Goal: Find specific page/section: Find specific page/section

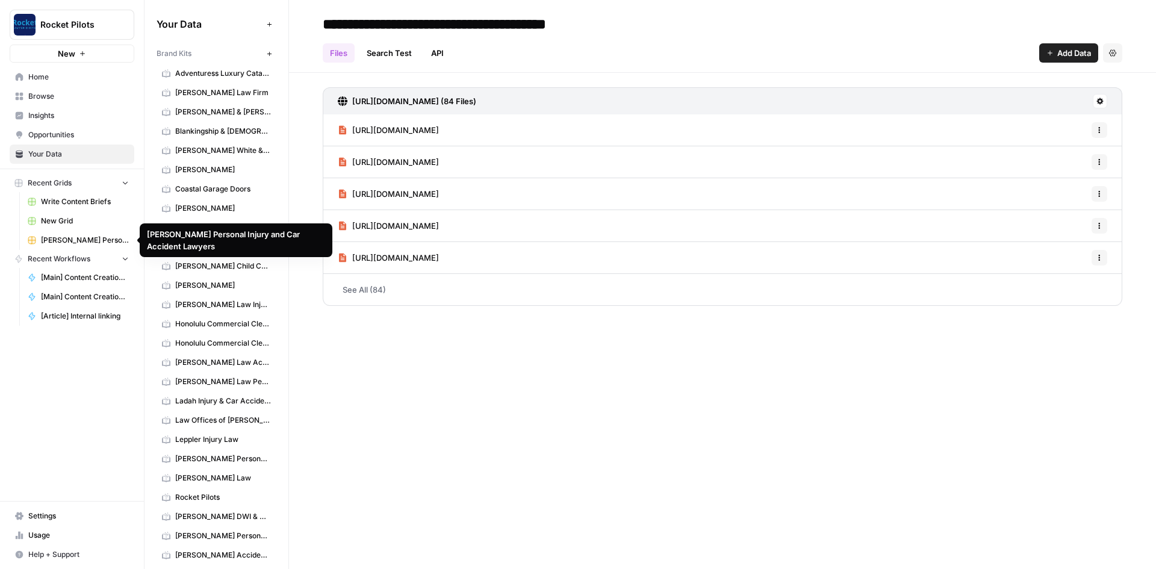
click at [59, 232] on link "[PERSON_NAME] Personal Injury and Car Accident Lawyers" at bounding box center [78, 240] width 112 height 19
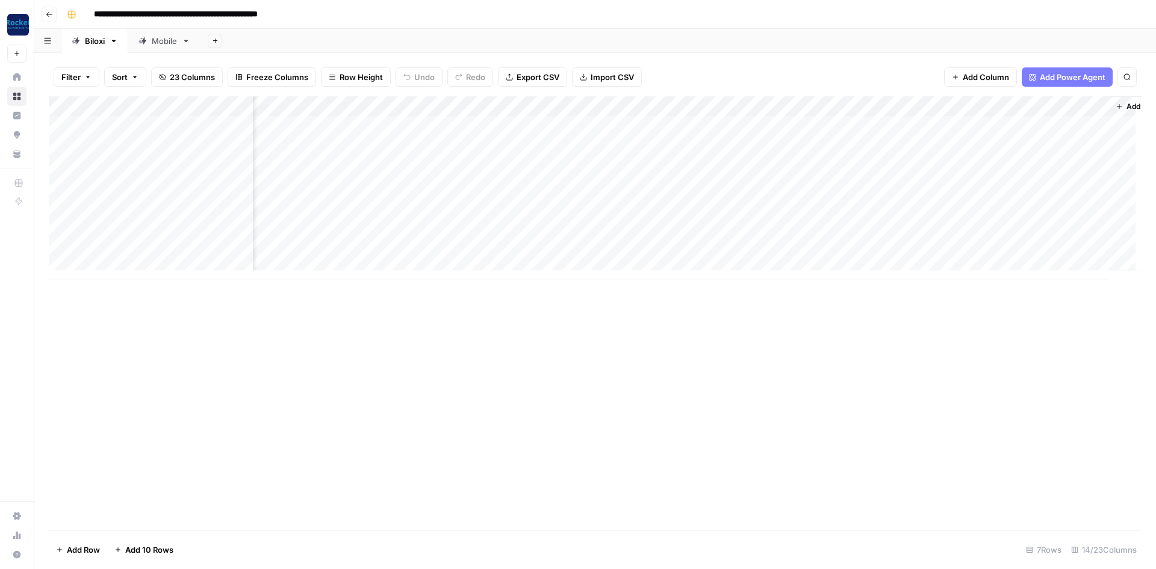
scroll to position [0, 502]
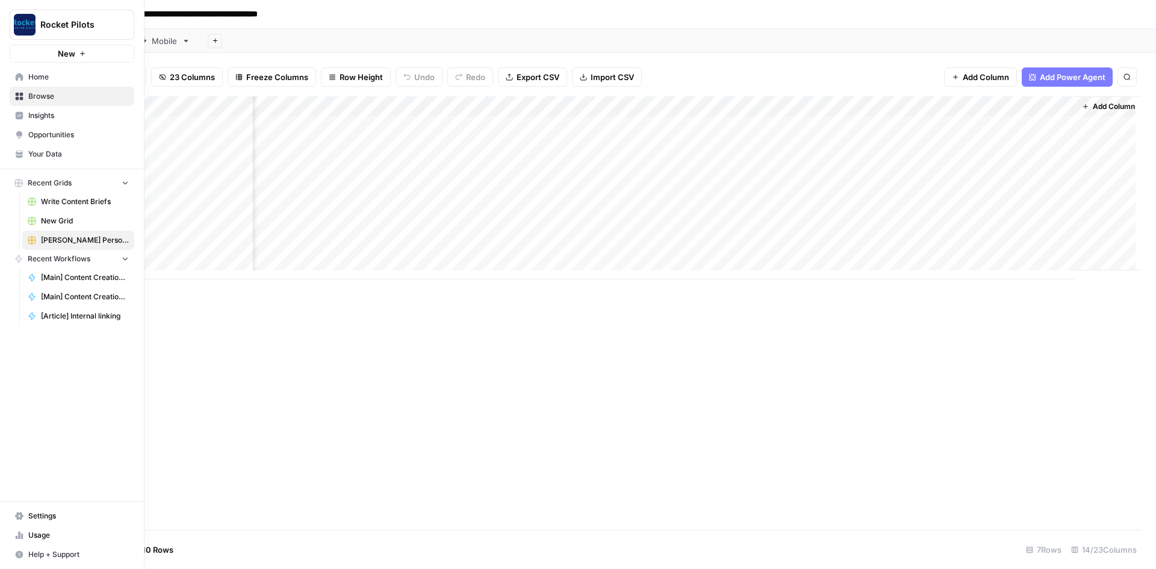
click at [13, 71] on link "Home" at bounding box center [72, 76] width 125 height 19
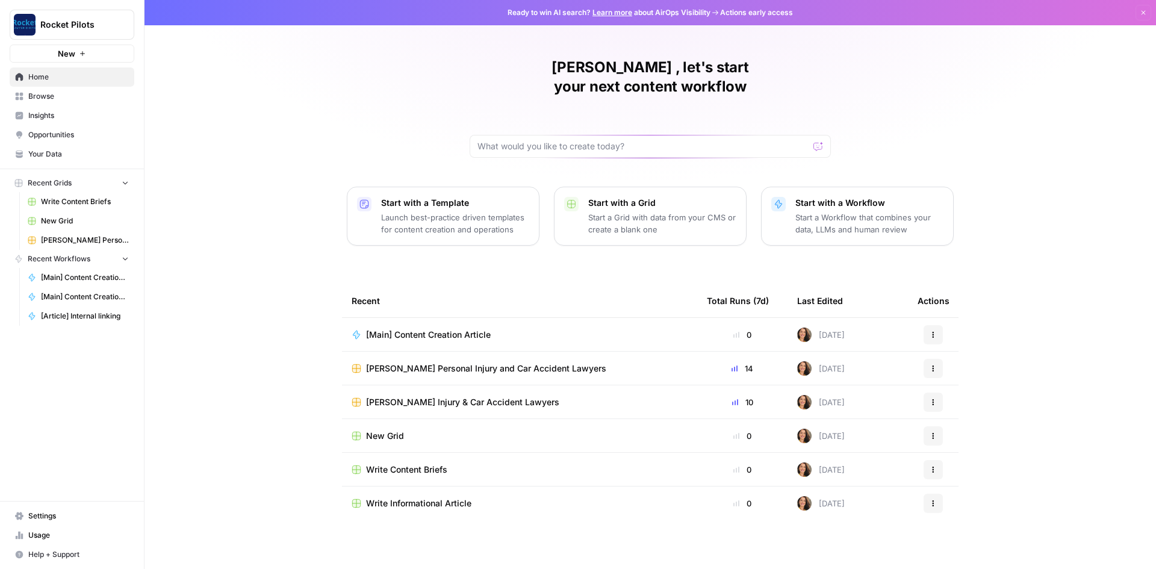
click at [437, 396] on span "[PERSON_NAME] Injury & Car Accident Lawyers" at bounding box center [462, 402] width 193 height 12
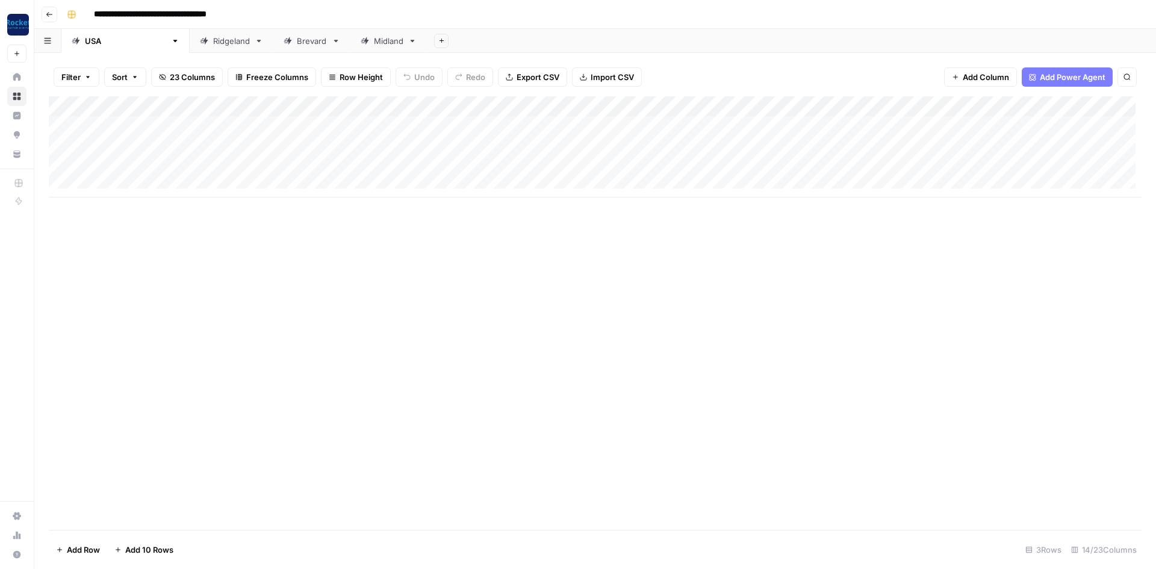
click at [1016, 124] on div "Add Column" at bounding box center [595, 146] width 1093 height 101
click at [1020, 166] on div "Add Column" at bounding box center [595, 146] width 1093 height 101
